Goal: Navigation & Orientation: Find specific page/section

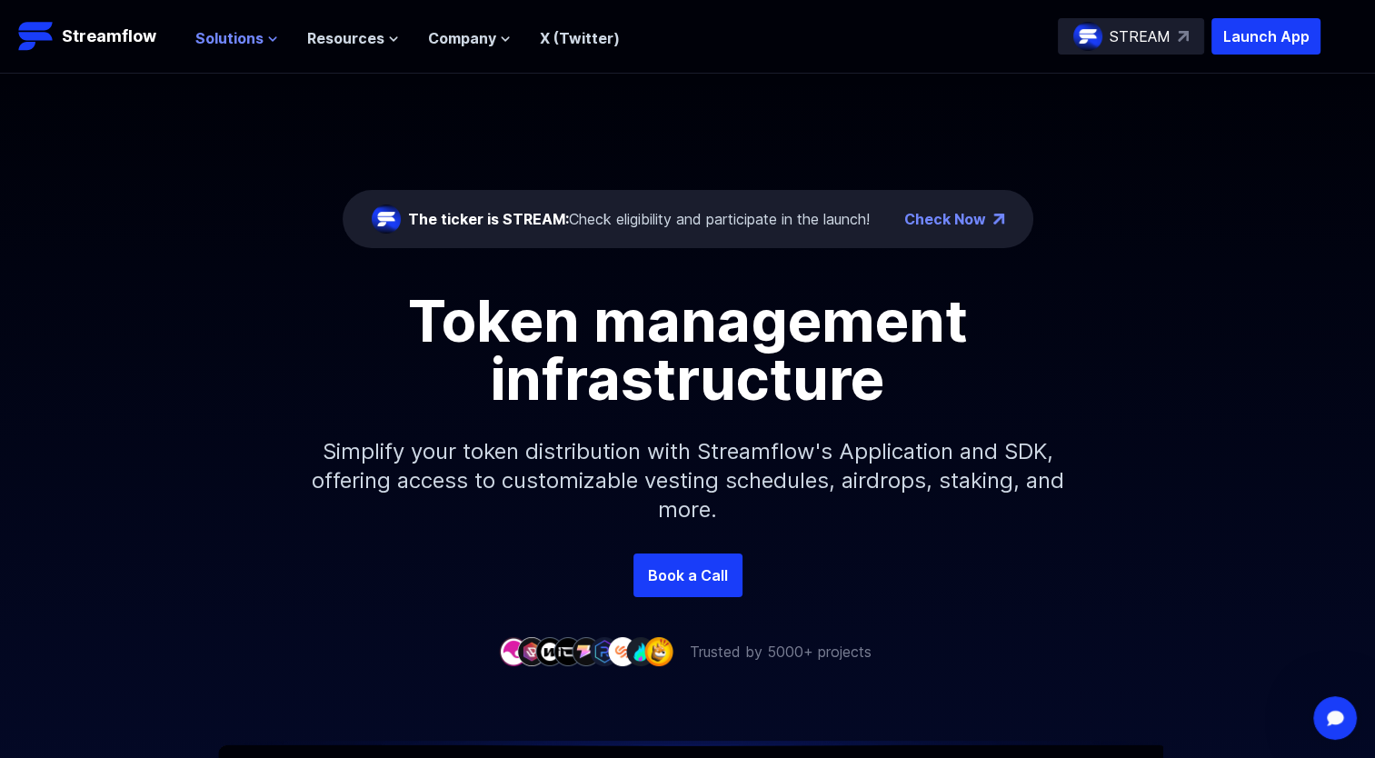
click at [199, 27] on span "Solutions" at bounding box center [229, 38] width 68 height 22
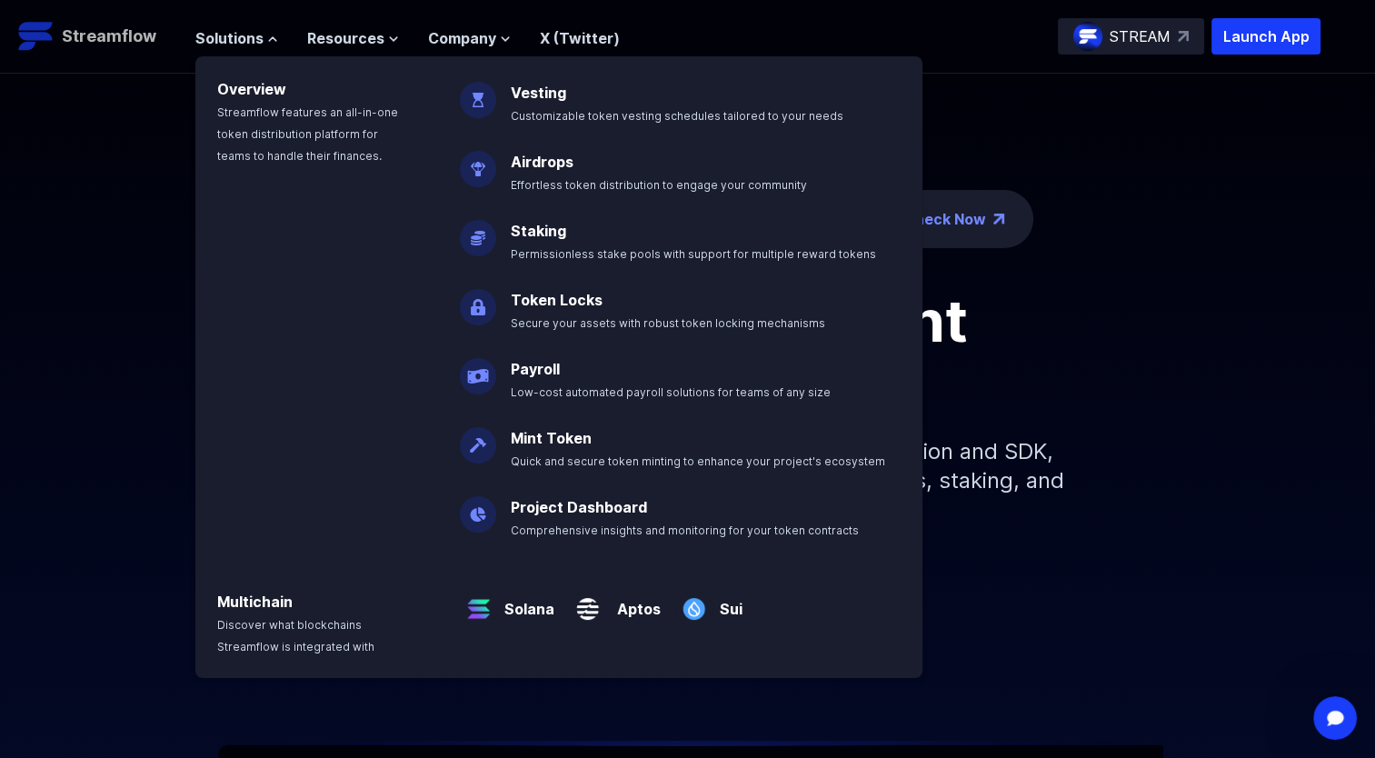
click at [111, 34] on p "Streamflow" at bounding box center [109, 36] width 95 height 25
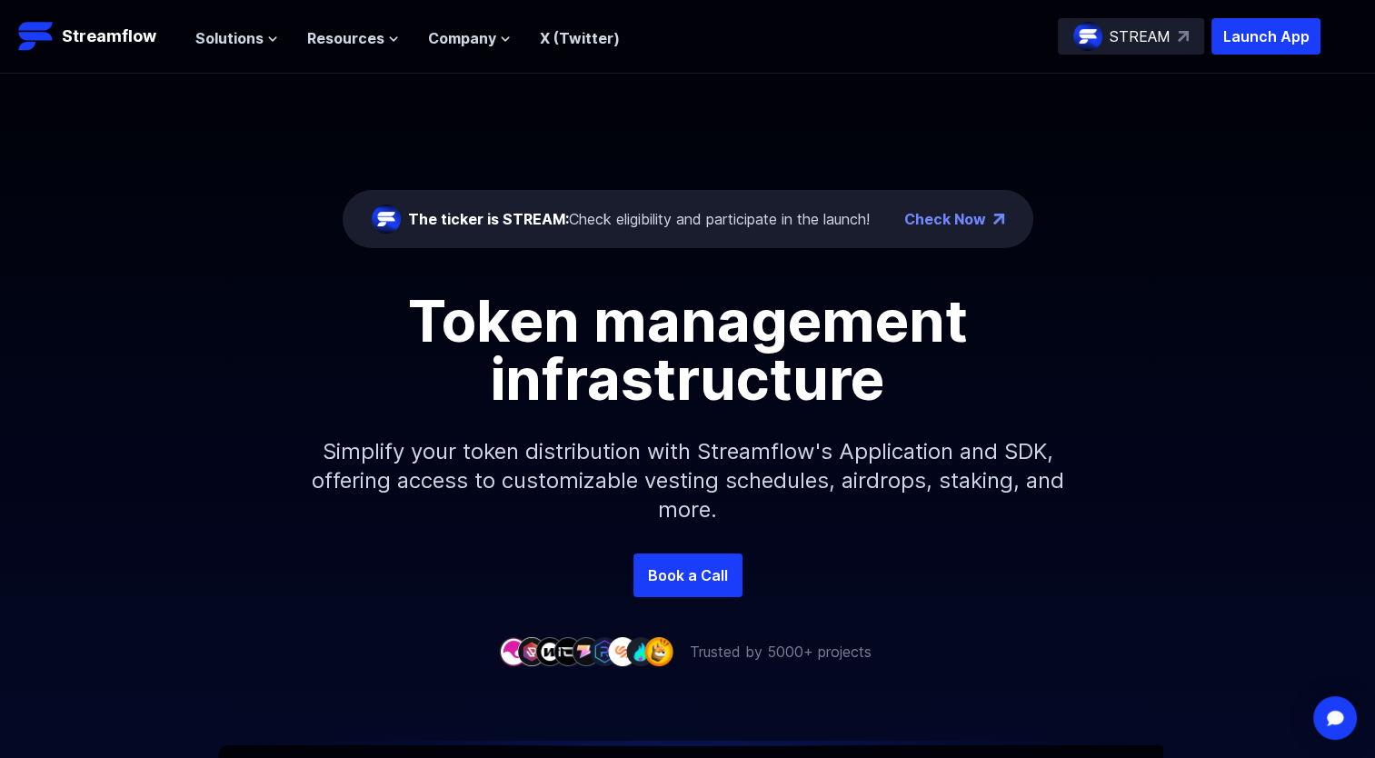
click at [993, 214] on img at bounding box center [998, 219] width 11 height 11
click at [952, 213] on link "Check Now" at bounding box center [945, 219] width 82 height 22
